Goal: Check status: Check status

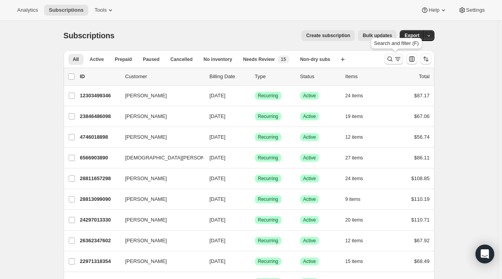
click at [389, 58] on icon "Search and filter results" at bounding box center [389, 59] width 5 height 5
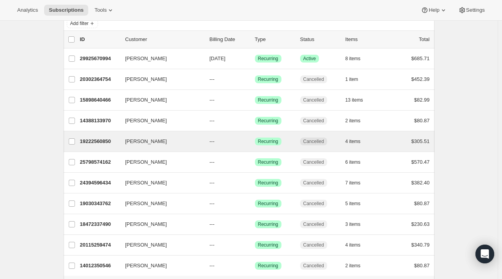
scroll to position [19, 0]
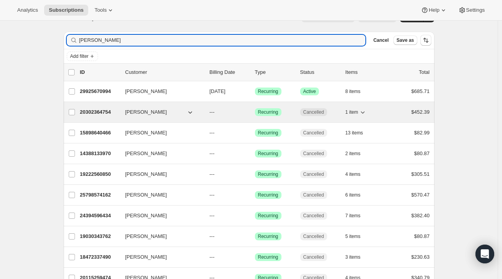
type input "[PERSON_NAME]"
click at [94, 110] on p "20302364754" at bounding box center [99, 112] width 39 height 8
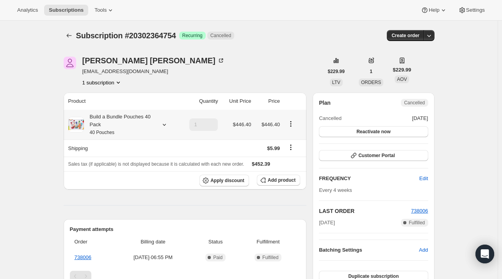
click at [165, 127] on icon at bounding box center [165, 125] width 8 height 8
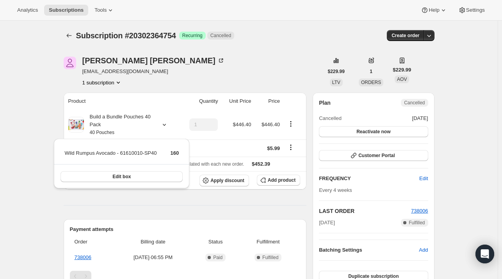
click at [45, 114] on div "Subscription #20302364754. This page is ready Subscription #20302364754 Success…" at bounding box center [249, 282] width 498 height 522
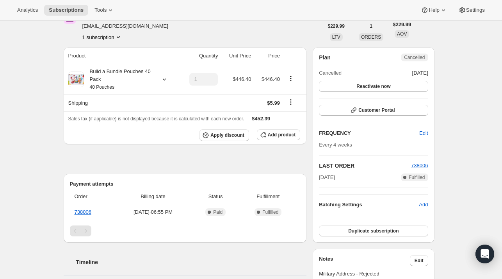
scroll to position [39, 0]
